Goal: Task Accomplishment & Management: Manage account settings

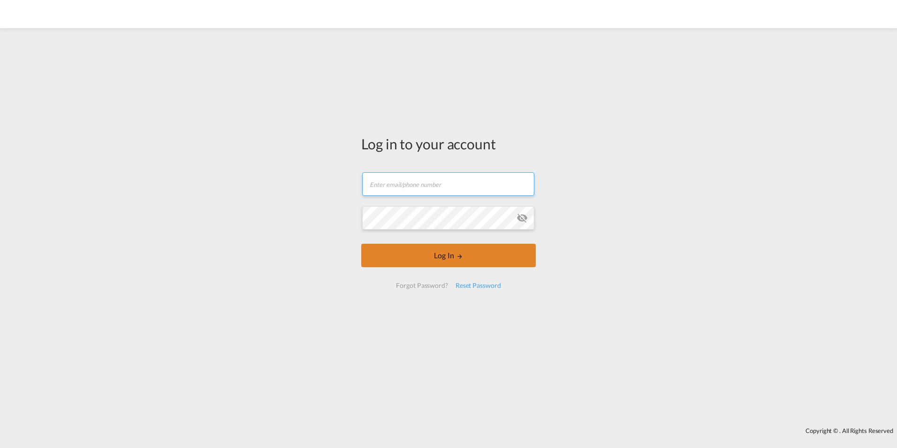
type input "[EMAIL_ADDRESS][DOMAIN_NAME]"
click at [411, 255] on button "Log In" at bounding box center [448, 254] width 174 height 23
type input "[EMAIL_ADDRESS][DOMAIN_NAME]"
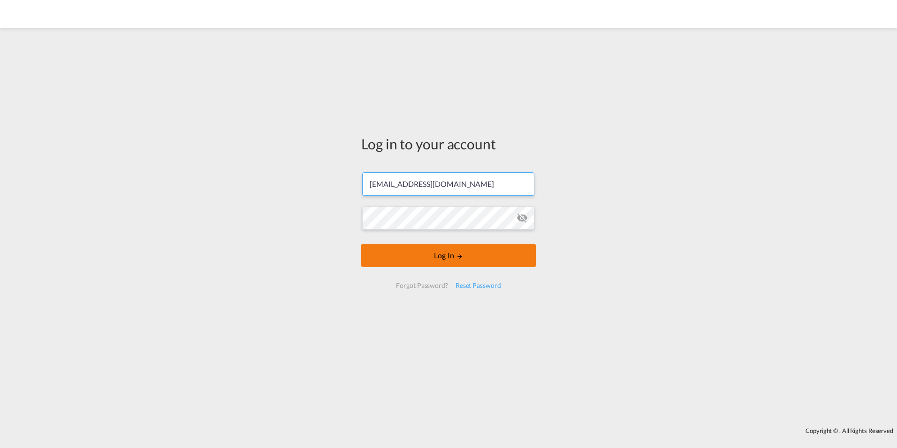
click at [438, 254] on button "Log In" at bounding box center [448, 254] width 174 height 23
